Goal: Navigation & Orientation: Find specific page/section

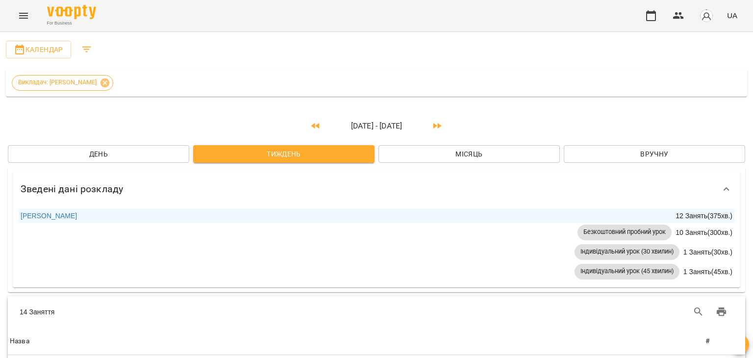
scroll to position [364, 0]
click at [710, 21] on img "button" at bounding box center [706, 16] width 14 height 14
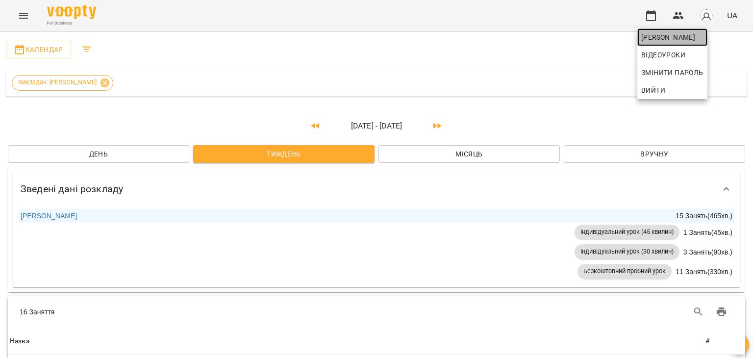
click at [695, 36] on span "[PERSON_NAME]" at bounding box center [672, 37] width 62 height 12
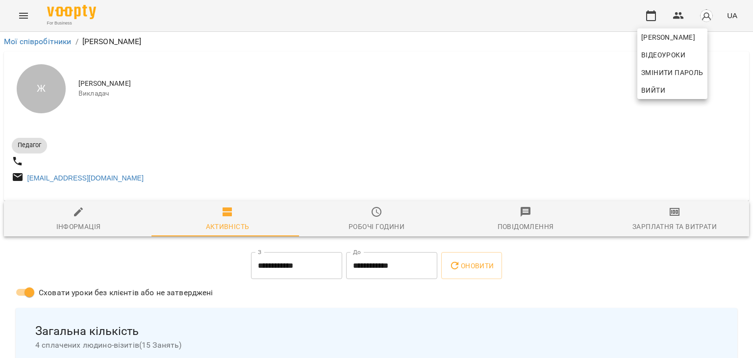
click at [615, 157] on div at bounding box center [376, 179] width 753 height 358
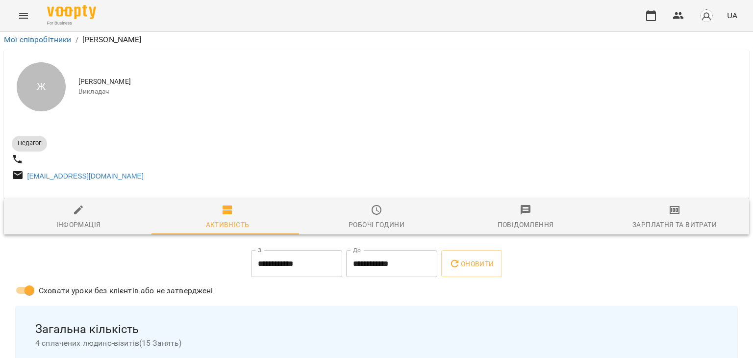
scroll to position [137, 0]
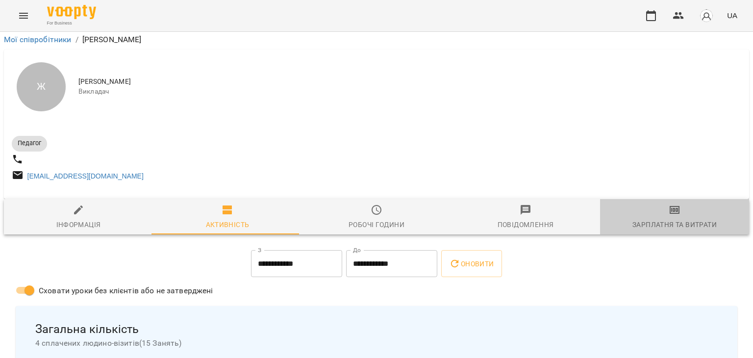
click at [672, 219] on div "Зарплатня та Витрати" at bounding box center [674, 225] width 84 height 12
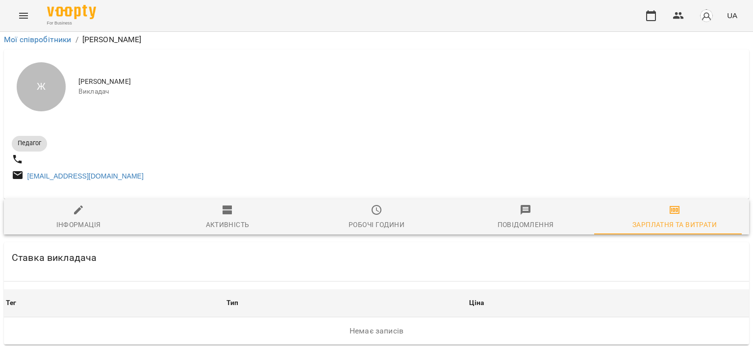
scroll to position [32, 0]
click at [645, 21] on icon "button" at bounding box center [651, 16] width 12 height 12
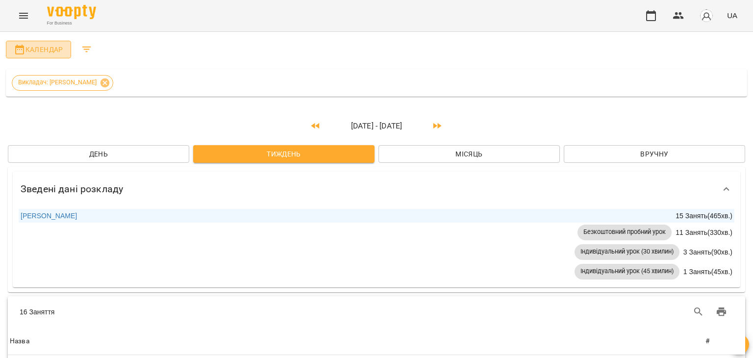
click at [35, 49] on span "Календар" at bounding box center [39, 50] width 50 height 12
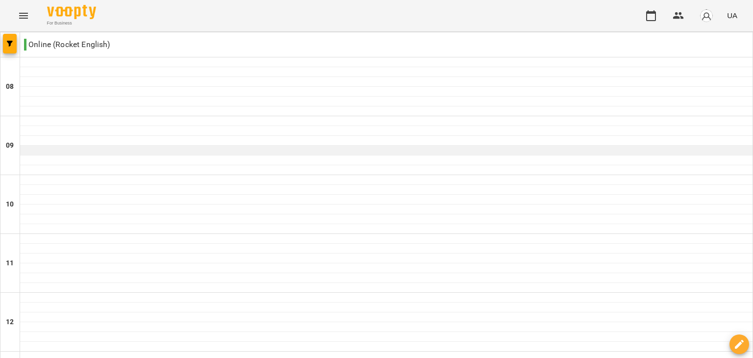
scroll to position [313, 0]
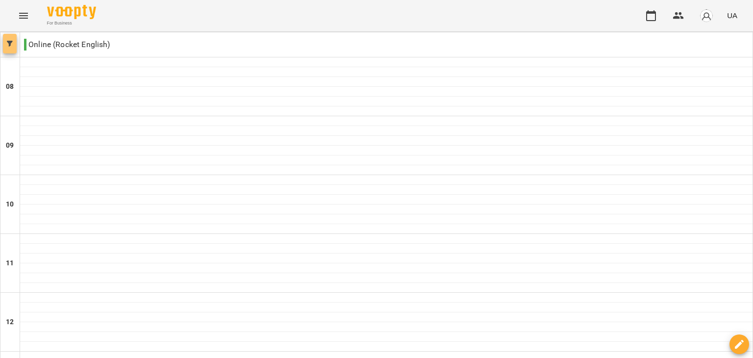
click at [6, 38] on button "button" at bounding box center [10, 44] width 14 height 20
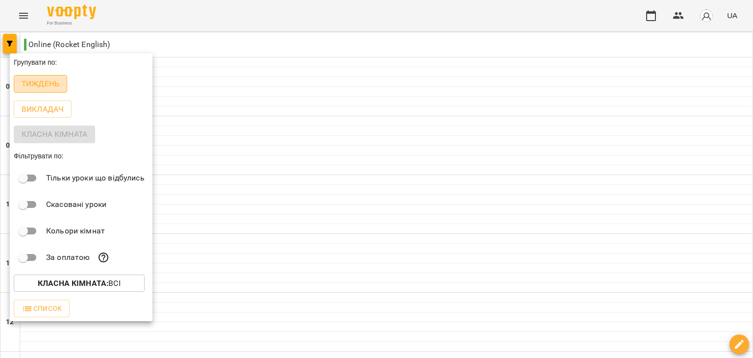
click at [57, 84] on p "Тиждень" at bounding box center [41, 84] width 38 height 12
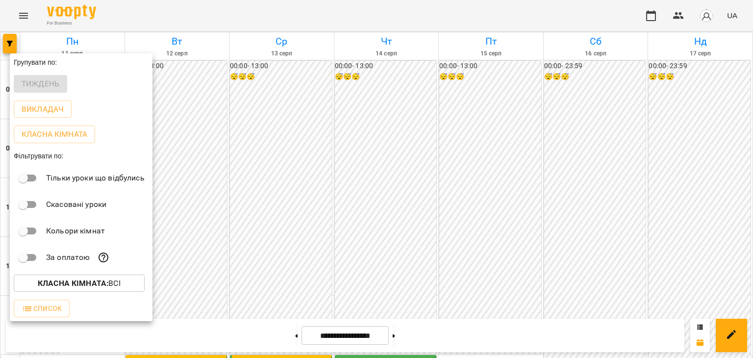
click at [180, 100] on div at bounding box center [376, 179] width 753 height 358
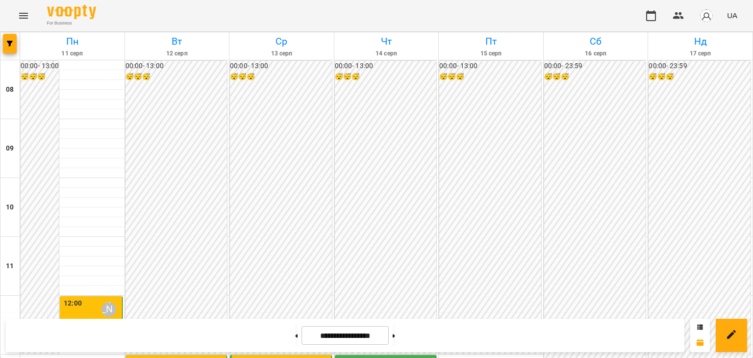
scroll to position [269, 0]
click at [712, 23] on button "button" at bounding box center [706, 15] width 25 height 25
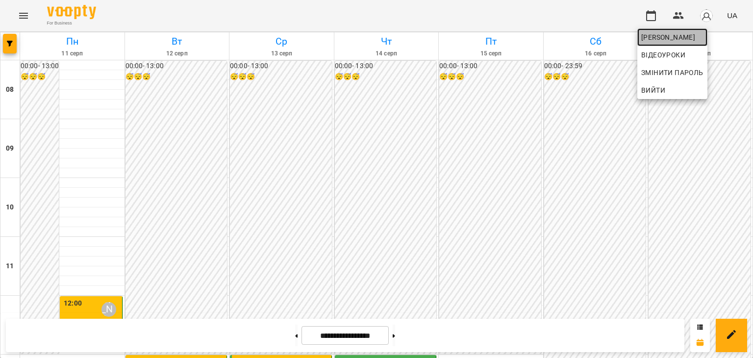
click at [696, 35] on span "[PERSON_NAME]" at bounding box center [672, 37] width 62 height 12
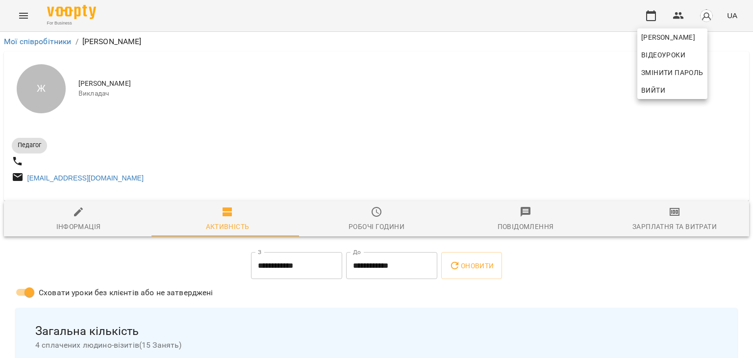
click at [600, 100] on div at bounding box center [376, 179] width 753 height 358
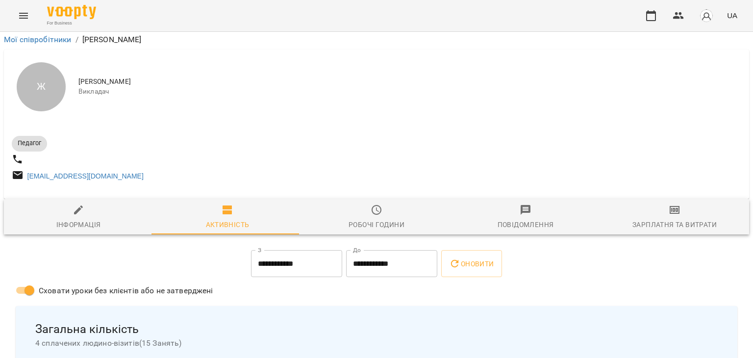
scroll to position [105, 0]
